Goal: Task Accomplishment & Management: Manage account settings

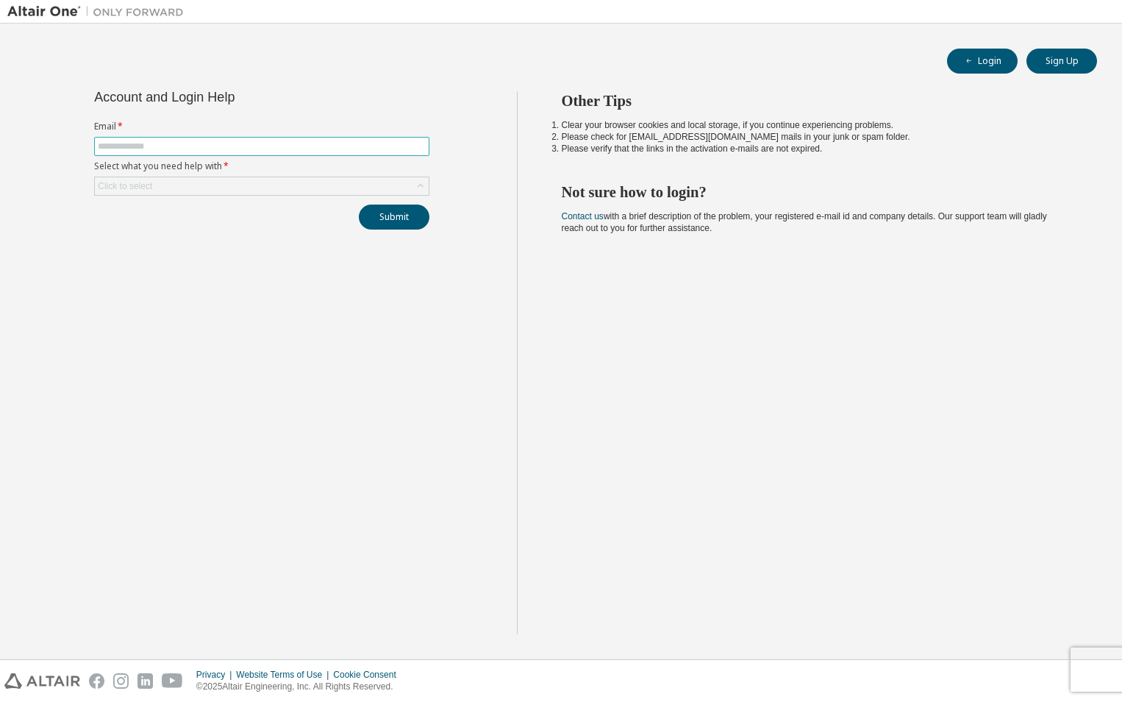
click at [381, 148] on input "text" at bounding box center [262, 146] width 328 height 12
type input "**********"
click at [382, 185] on div "Click to select" at bounding box center [262, 186] width 334 height 18
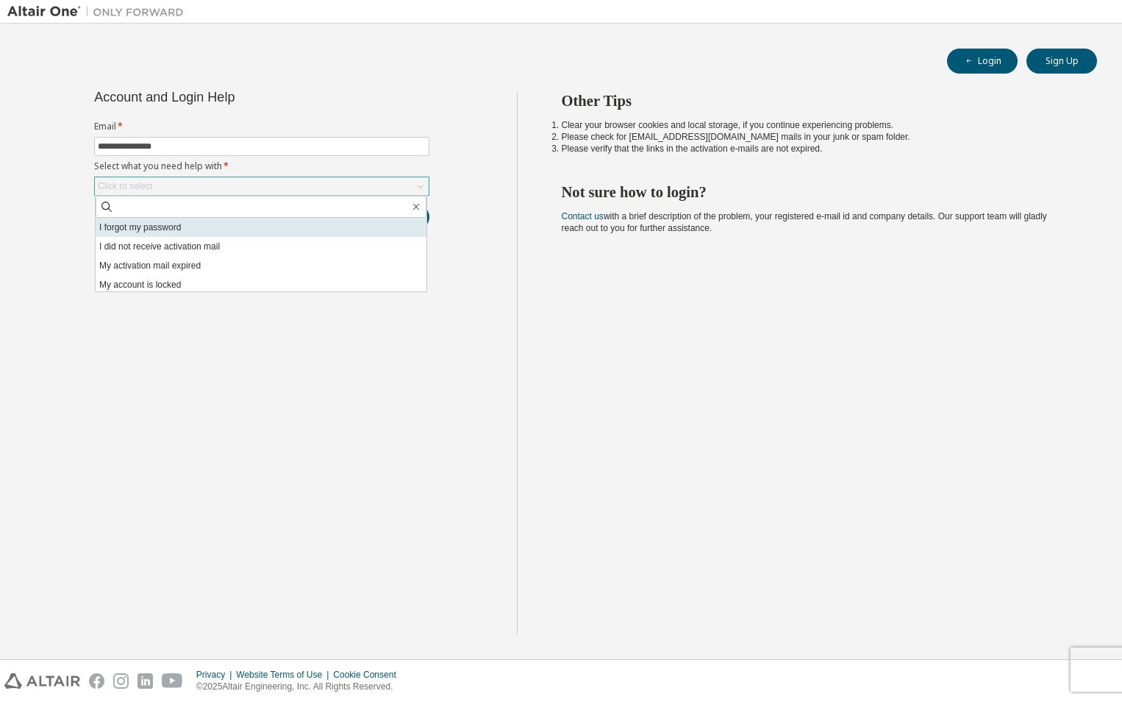
click at [312, 226] on li "I forgot my password" at bounding box center [261, 227] width 331 height 19
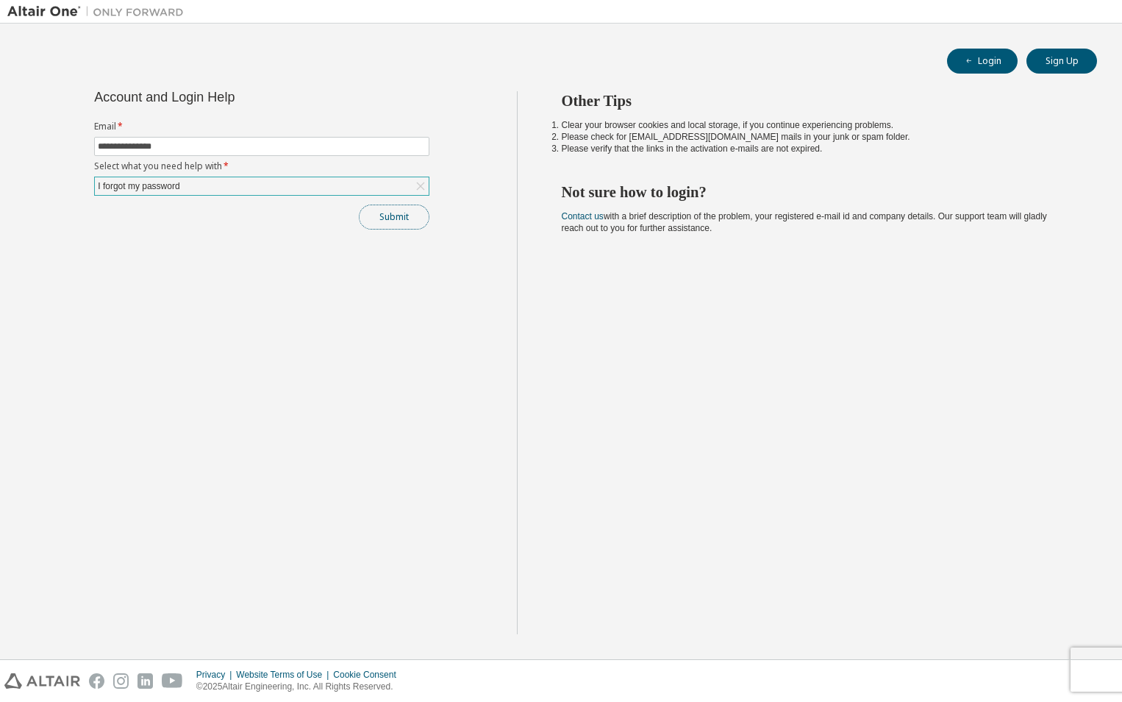
click at [388, 214] on button "Submit" at bounding box center [394, 216] width 71 height 25
click at [46, 13] on img at bounding box center [99, 11] width 184 height 15
click at [956, 56] on button "Login" at bounding box center [982, 61] width 71 height 25
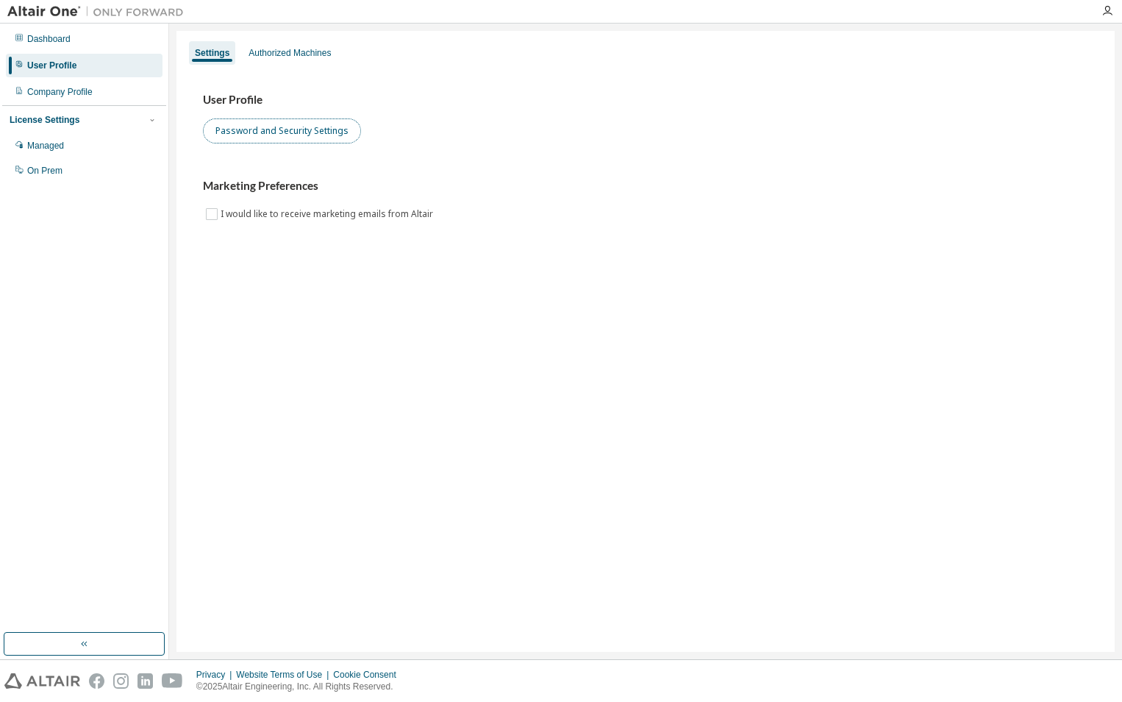
click at [332, 126] on button "Password and Security Settings" at bounding box center [282, 130] width 158 height 25
